Goal: Task Accomplishment & Management: Use online tool/utility

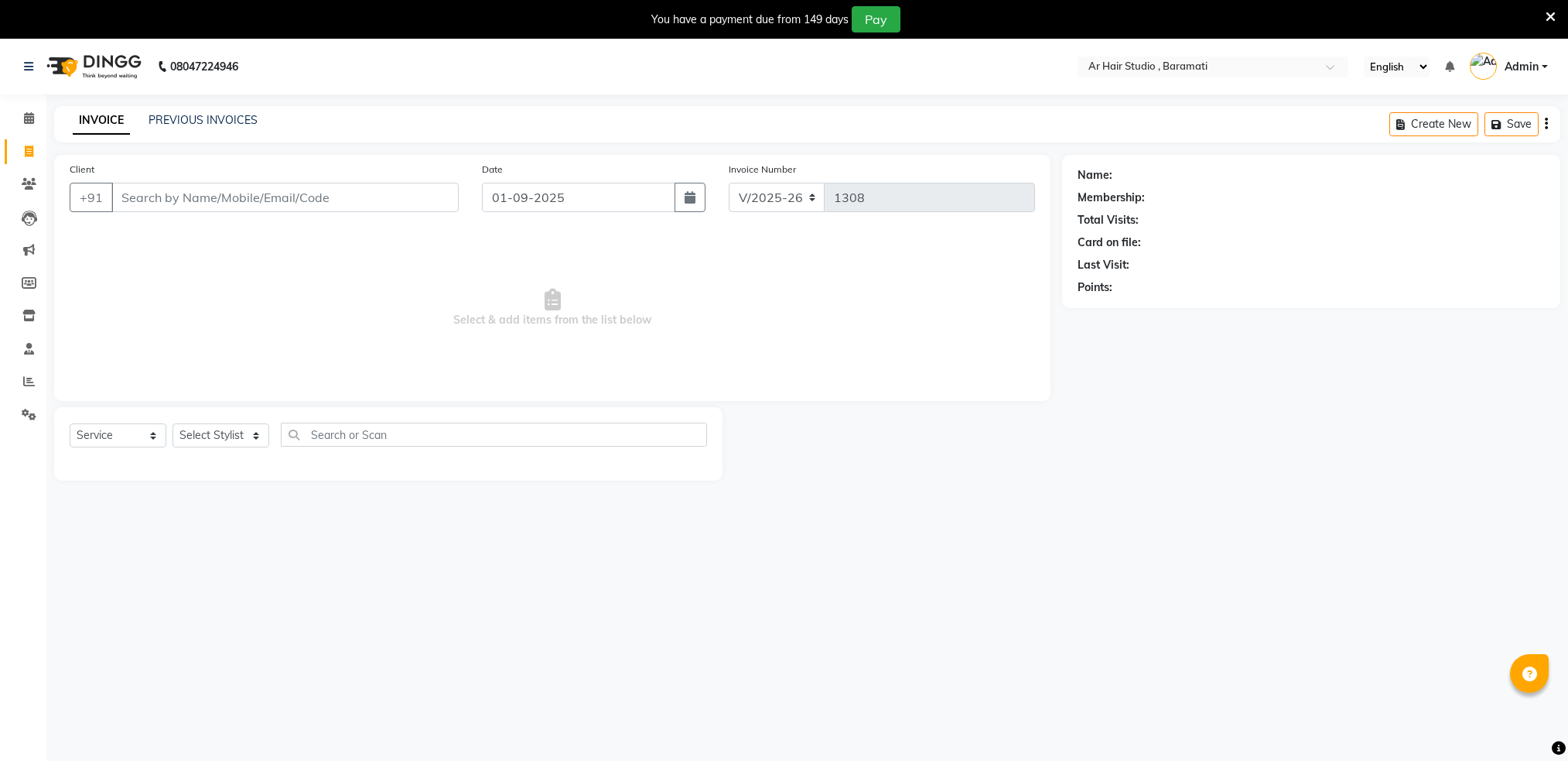
select select "672"
select select "service"
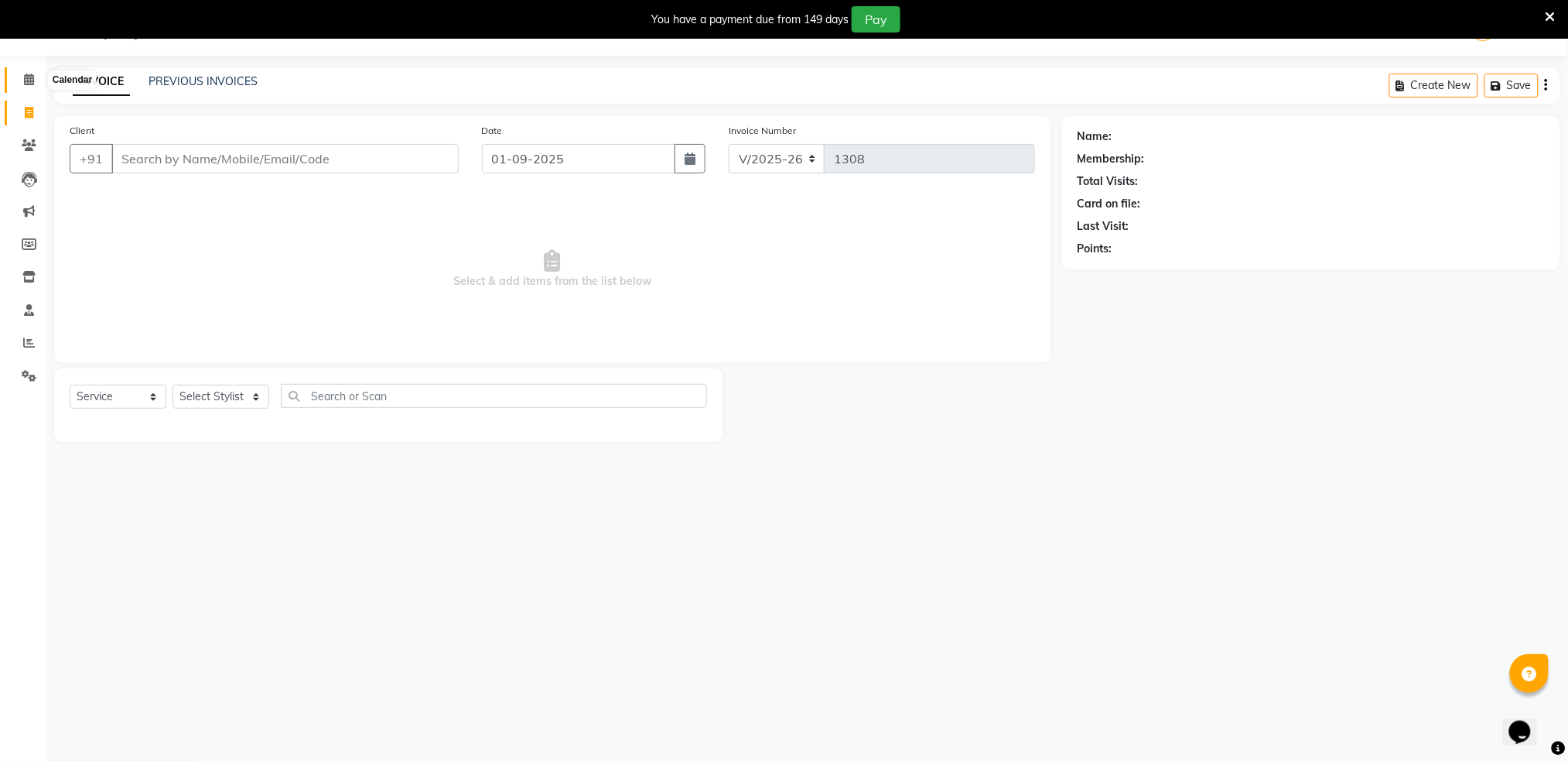
click at [24, 82] on icon at bounding box center [29, 79] width 10 height 11
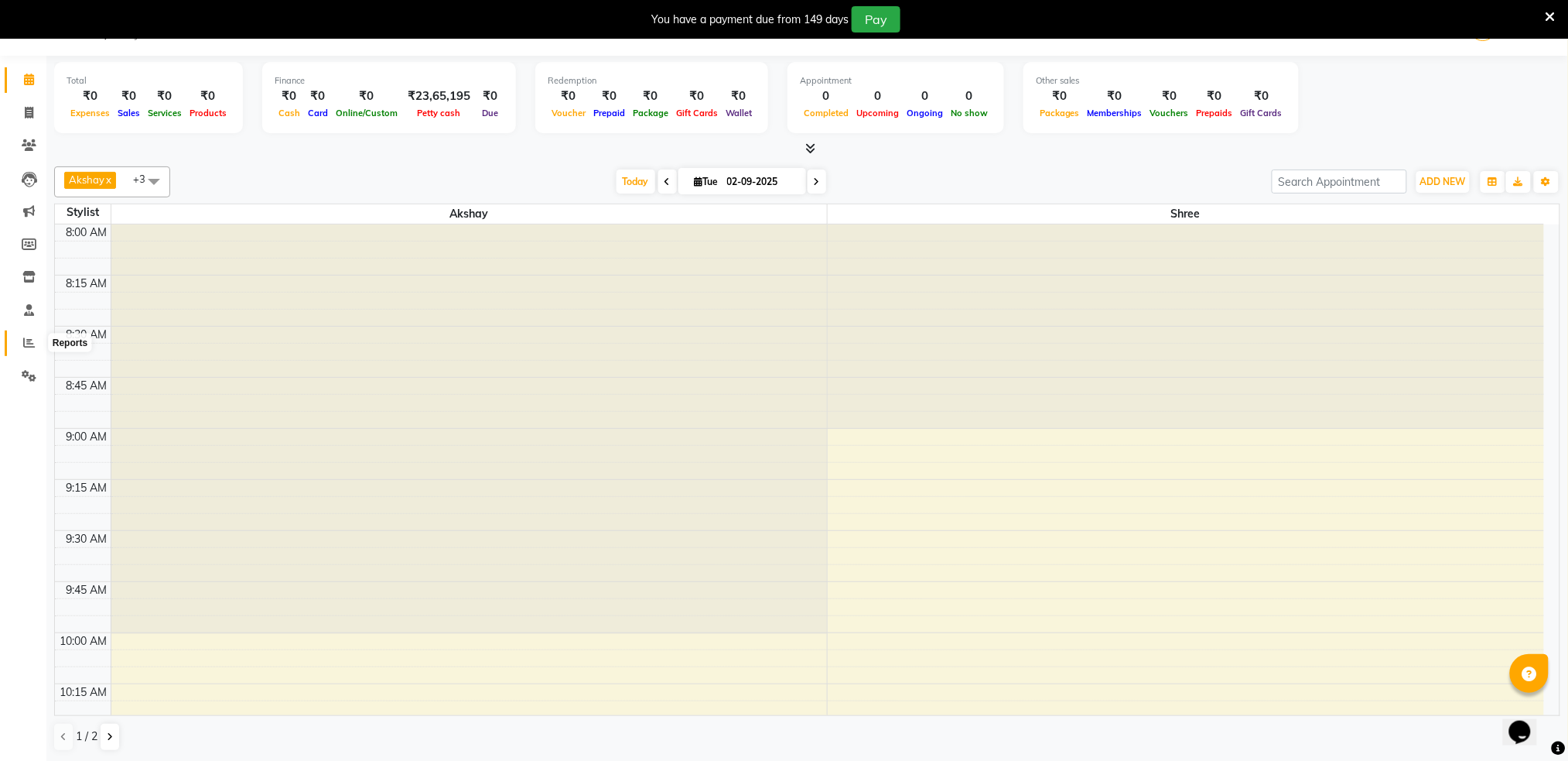
click at [33, 339] on icon at bounding box center [29, 342] width 11 height 11
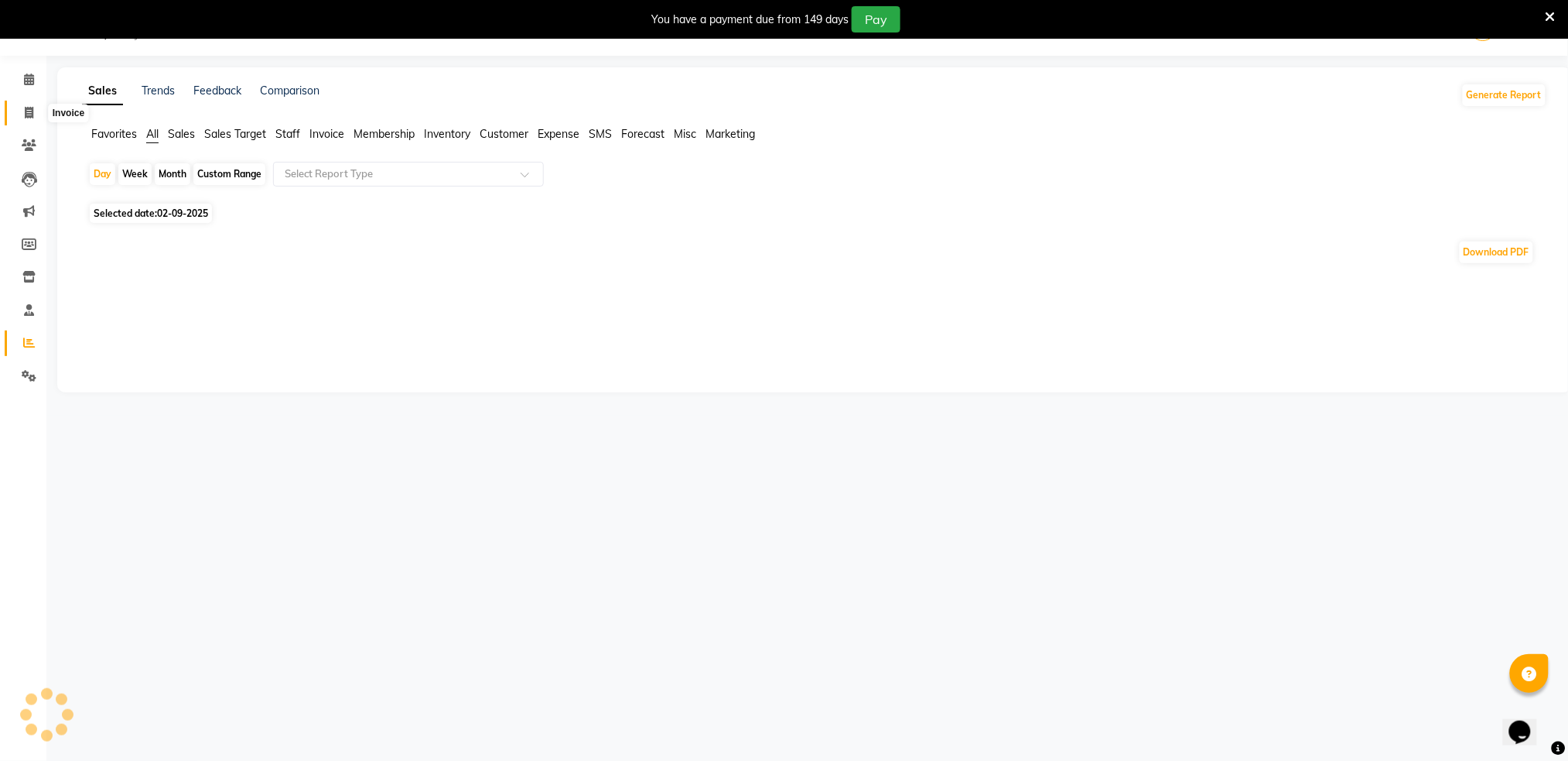
click at [19, 111] on span at bounding box center [28, 113] width 27 height 18
select select "service"
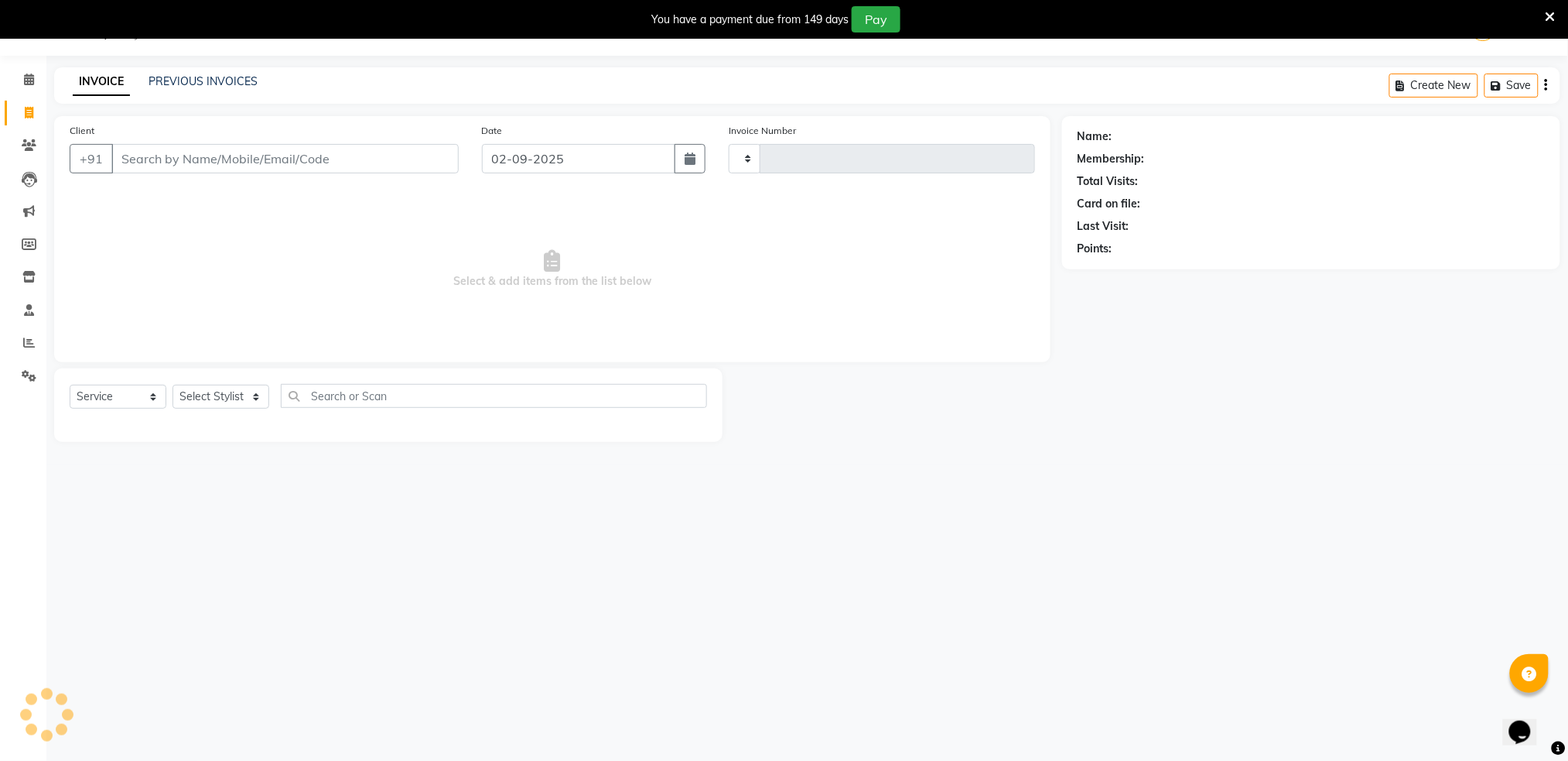
type input "1308"
select select "672"
click at [256, 160] on input "Client" at bounding box center [286, 158] width 348 height 29
